Goal: Find specific page/section: Find specific page/section

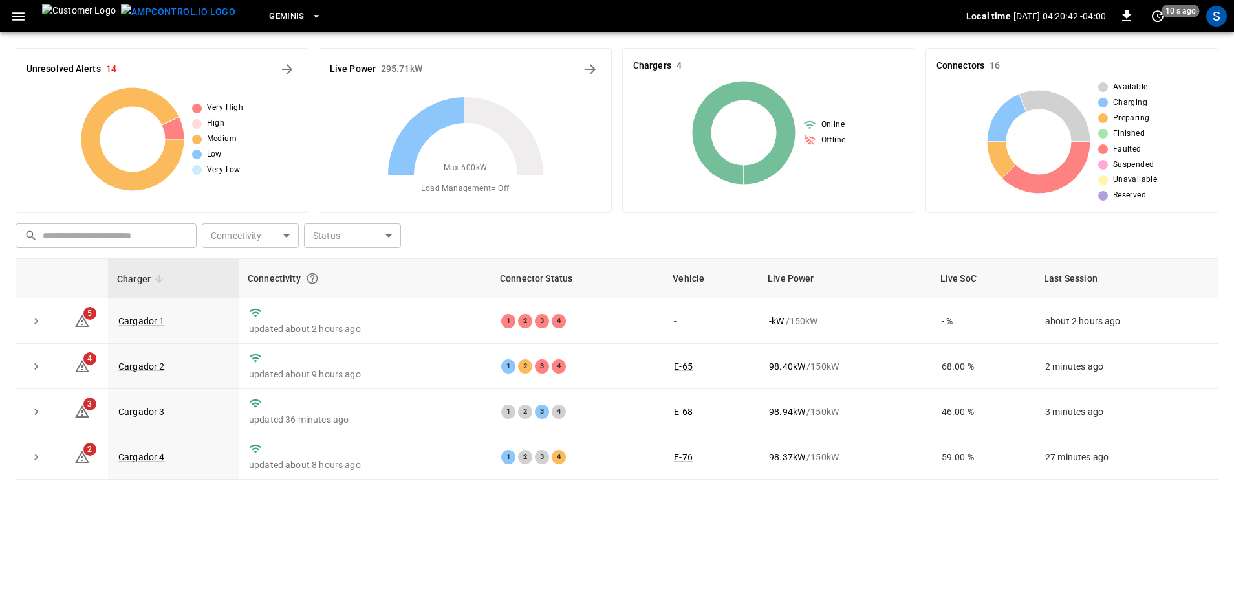
click at [666, 238] on div "​ ​ Connectivity ​ Connectivity Status ​ Status" at bounding box center [614, 233] width 1209 height 30
click at [153, 461] on link "Cargador 4" at bounding box center [142, 457] width 52 height 16
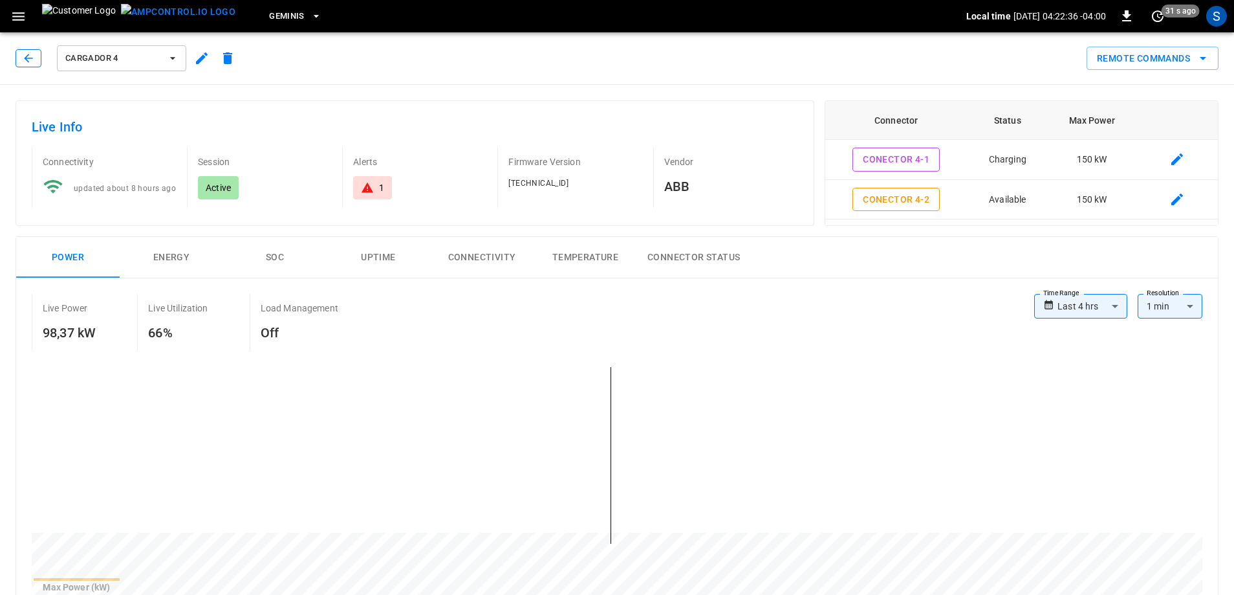
click at [28, 55] on icon "button" at bounding box center [28, 58] width 8 height 8
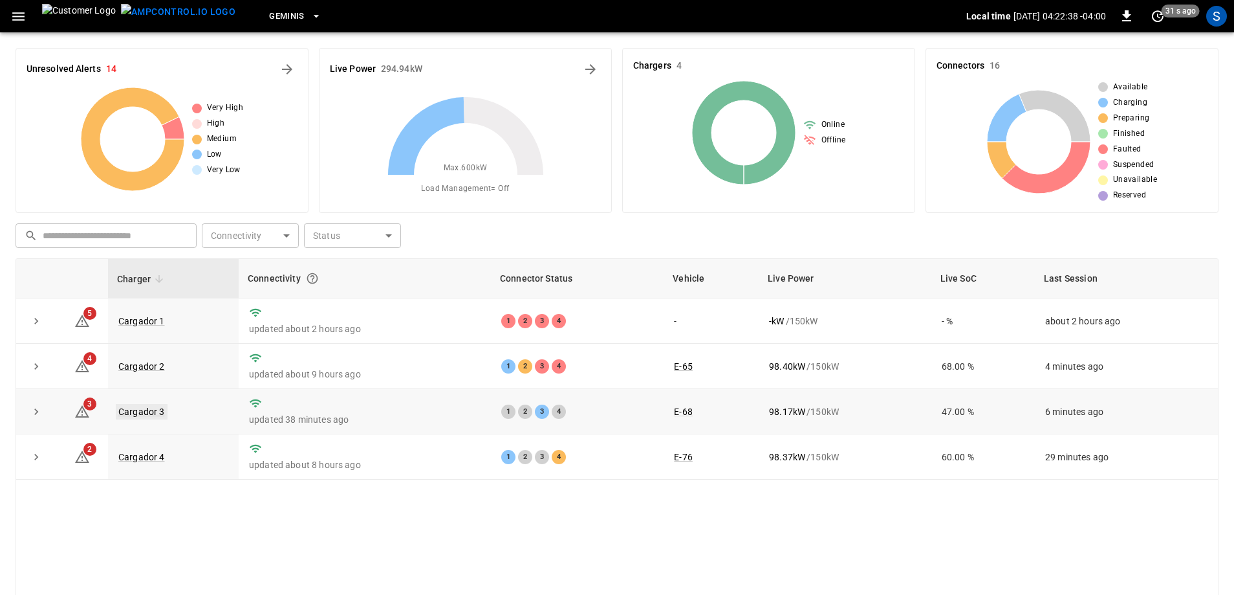
click at [151, 414] on link "Cargador 3" at bounding box center [142, 412] width 52 height 16
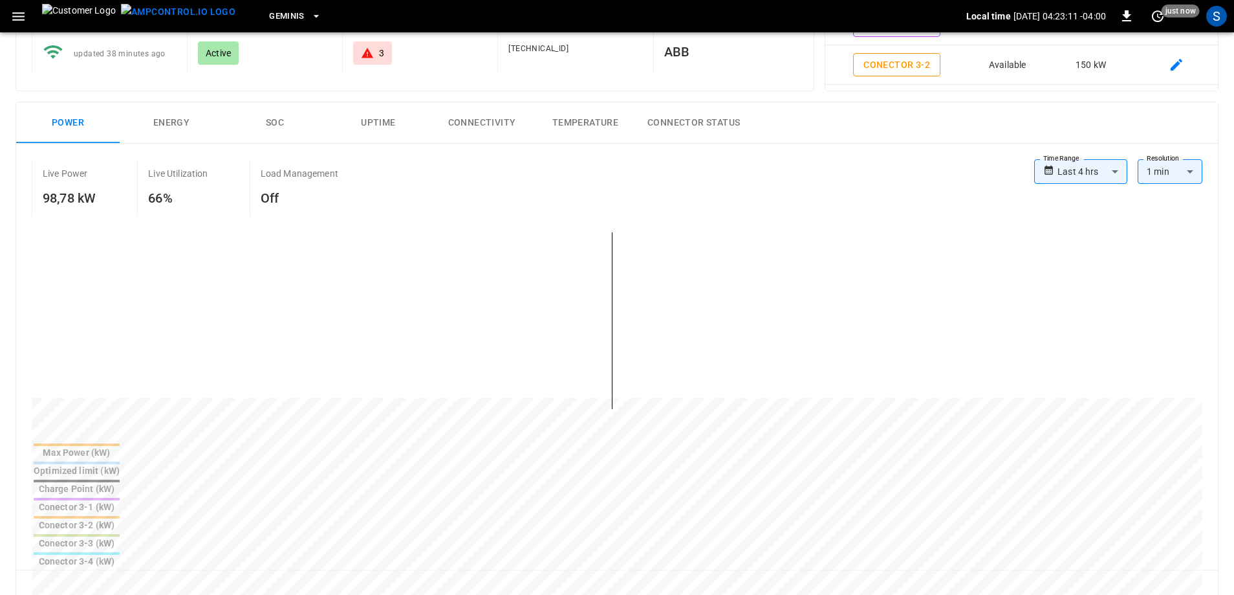
scroll to position [129, 0]
